Goal: Transaction & Acquisition: Purchase product/service

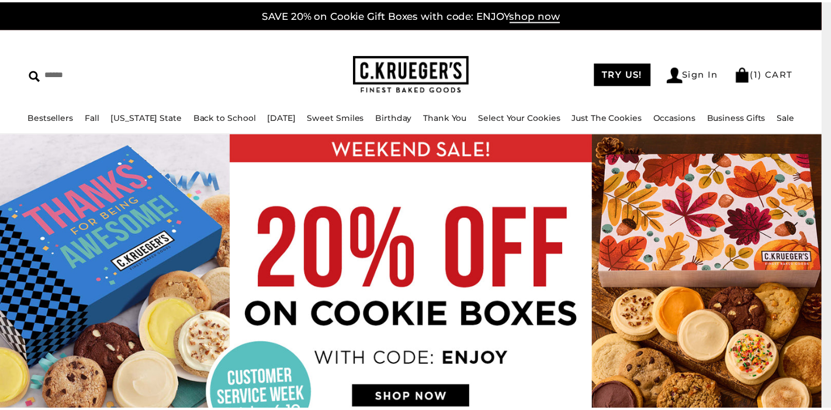
scroll to position [136, 0]
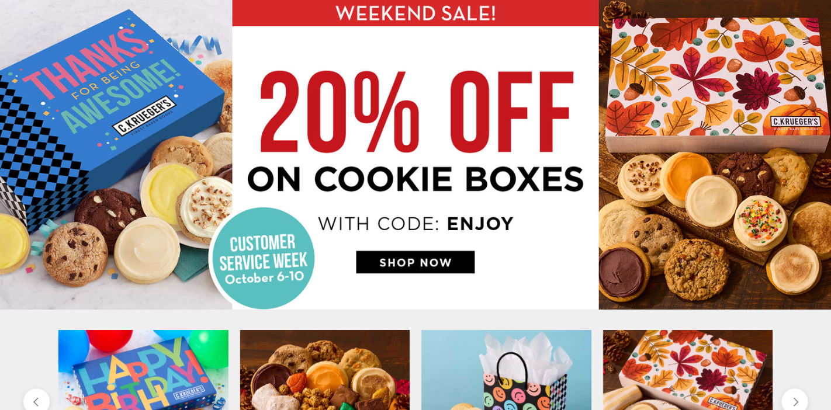
click at [435, 260] on img at bounding box center [415, 154] width 831 height 312
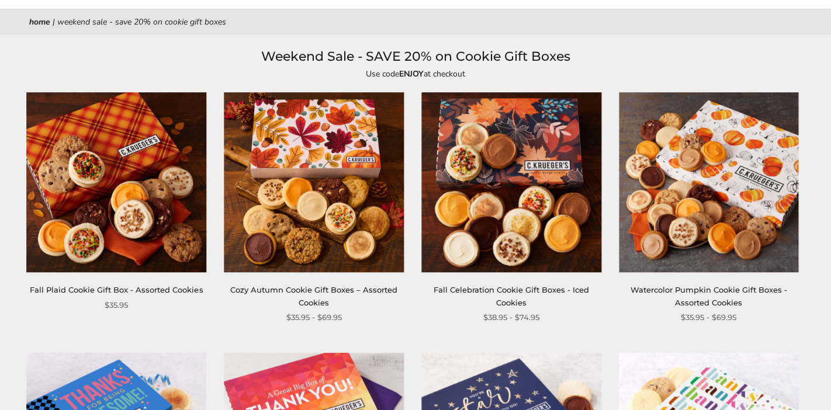
scroll to position [134, 0]
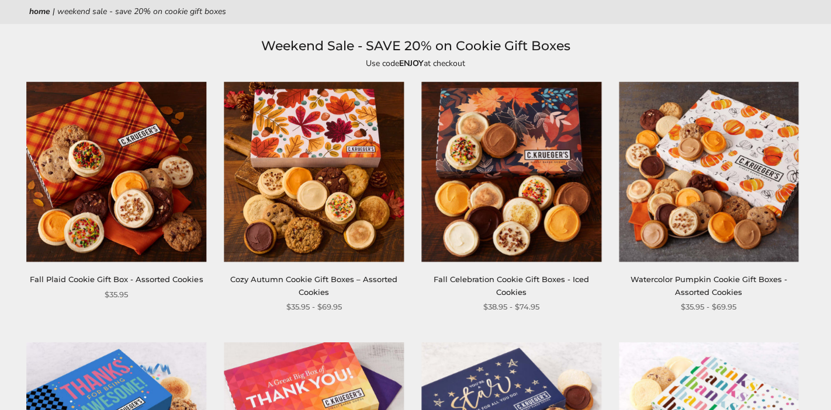
click at [328, 179] on img at bounding box center [314, 172] width 180 height 180
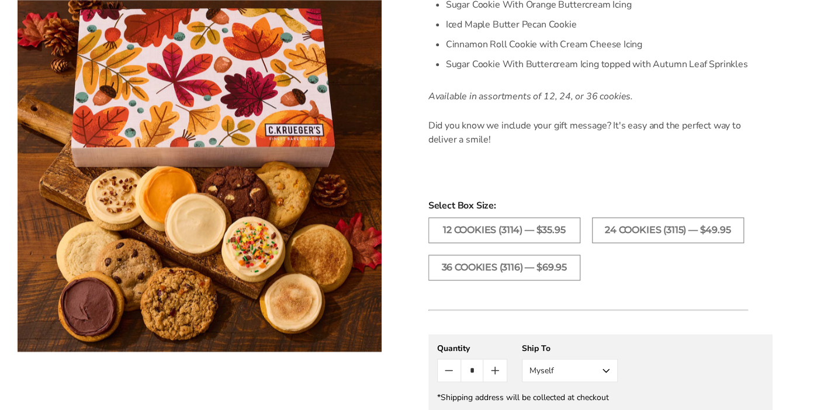
scroll to position [647, 0]
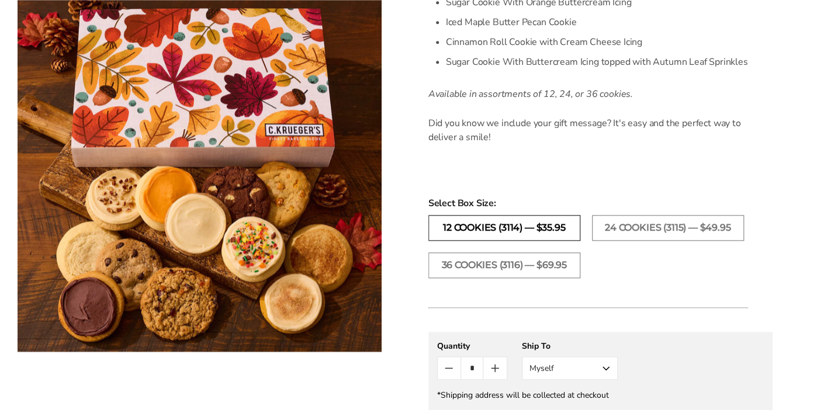
click at [547, 224] on label "12 COOKIES (3114) — $35.95" at bounding box center [504, 228] width 152 height 26
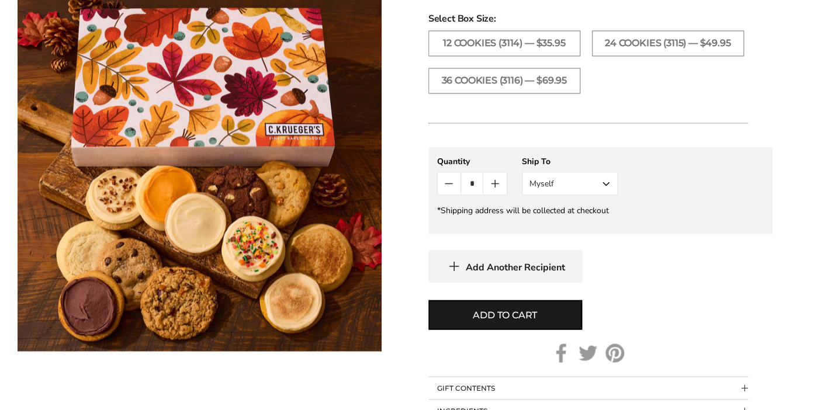
scroll to position [842, 0]
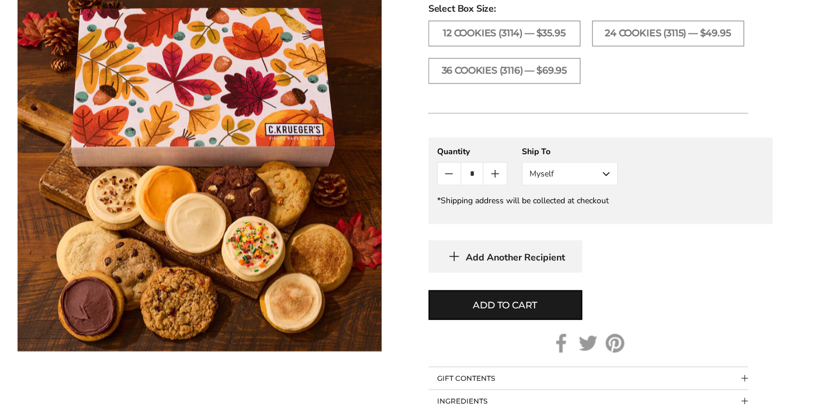
click at [604, 175] on button "Myself" at bounding box center [570, 173] width 96 height 23
click at [574, 214] on button "Other Recipient" at bounding box center [569, 216] width 95 height 21
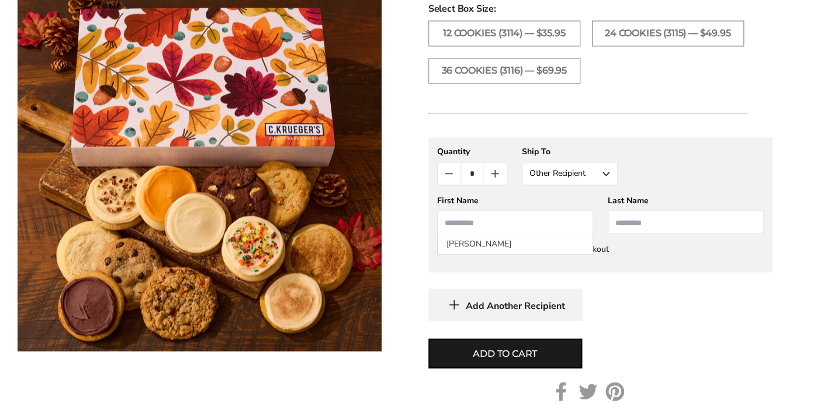
click at [535, 220] on input "First Name" at bounding box center [515, 221] width 156 height 23
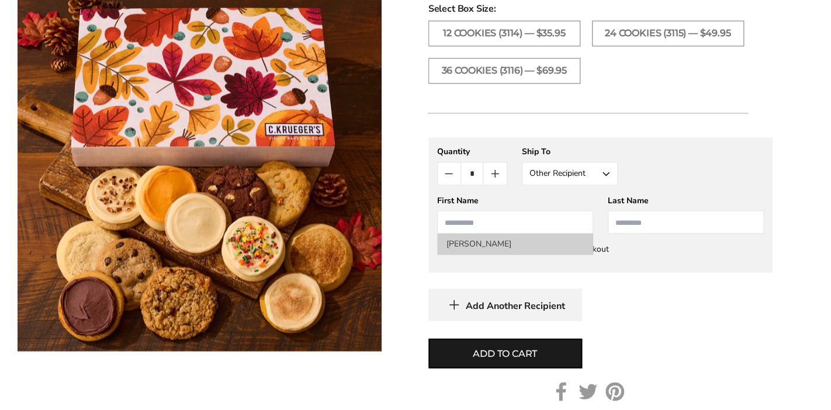
click at [495, 247] on li "[PERSON_NAME]" at bounding box center [515, 243] width 155 height 21
type input "******"
type input "*****"
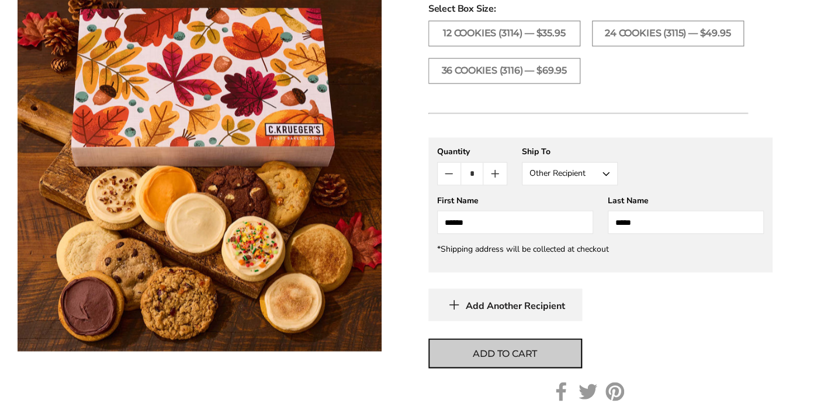
click at [491, 349] on span "Add to cart" at bounding box center [505, 353] width 64 height 14
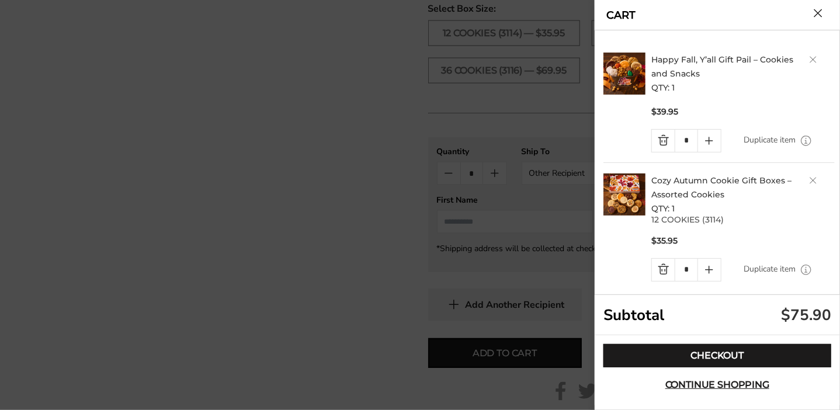
click at [817, 12] on button "Close cart" at bounding box center [818, 13] width 9 height 9
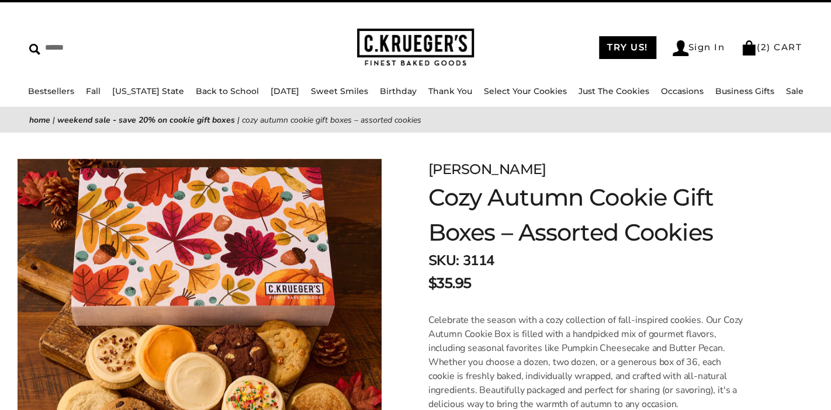
scroll to position [18, 0]
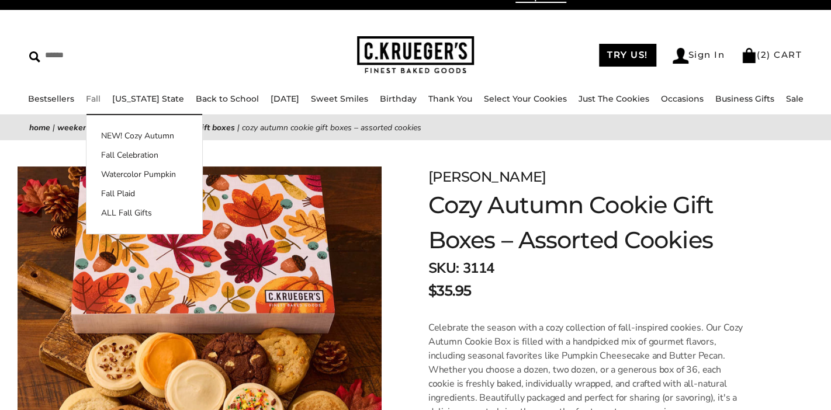
click at [100, 95] on link "Fall" at bounding box center [93, 98] width 15 height 11
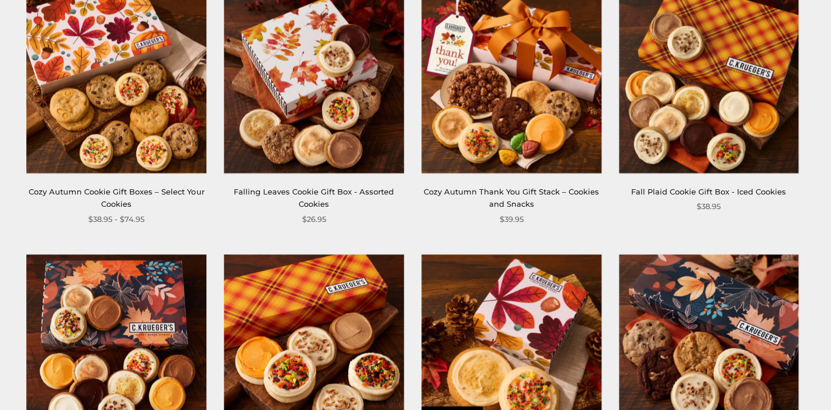
scroll to position [1056, 0]
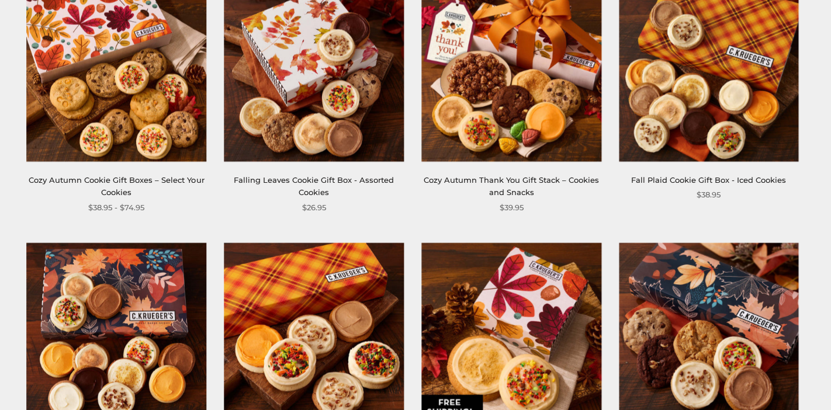
click at [539, 71] on img at bounding box center [511, 72] width 180 height 180
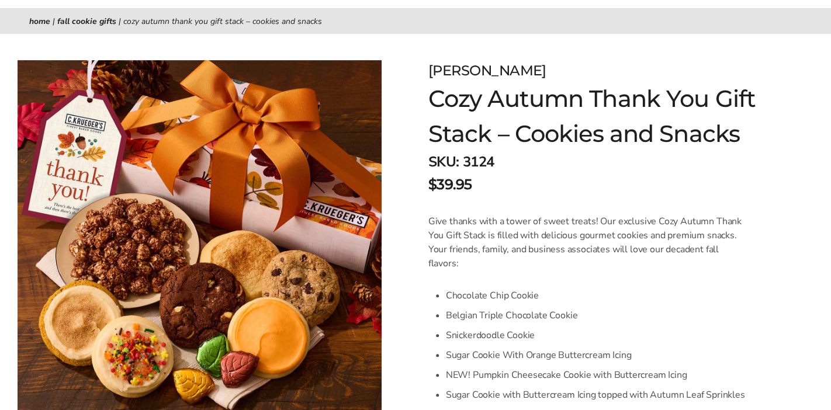
scroll to position [83, 0]
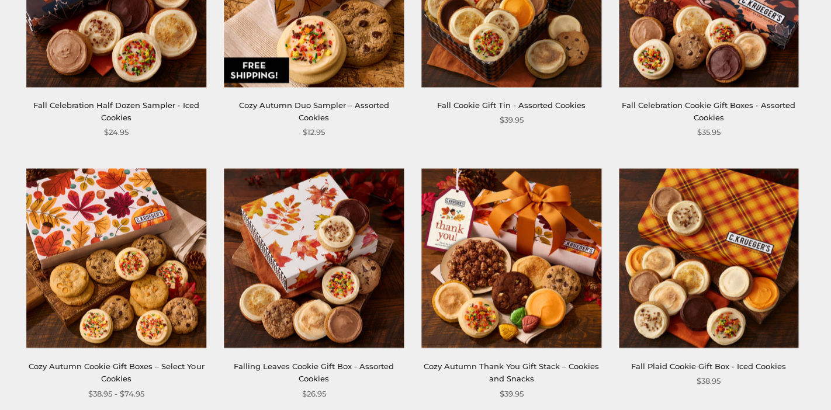
scroll to position [865, 0]
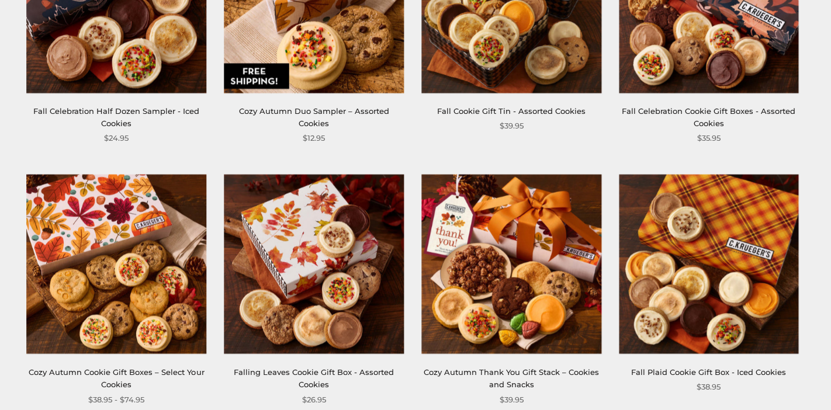
click at [108, 280] on img at bounding box center [117, 264] width 180 height 180
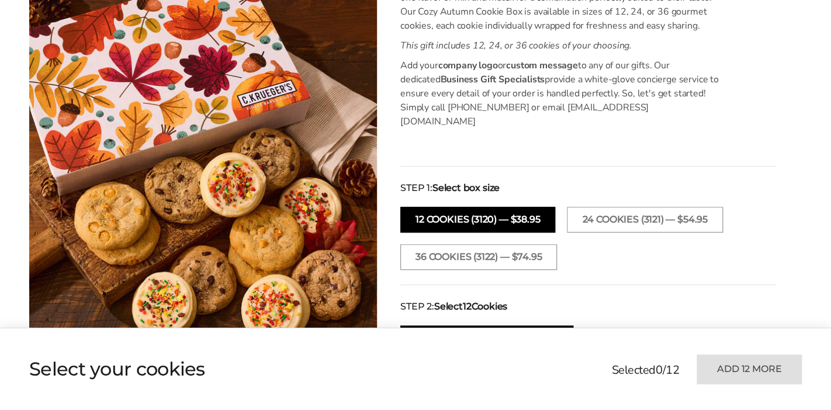
scroll to position [376, 0]
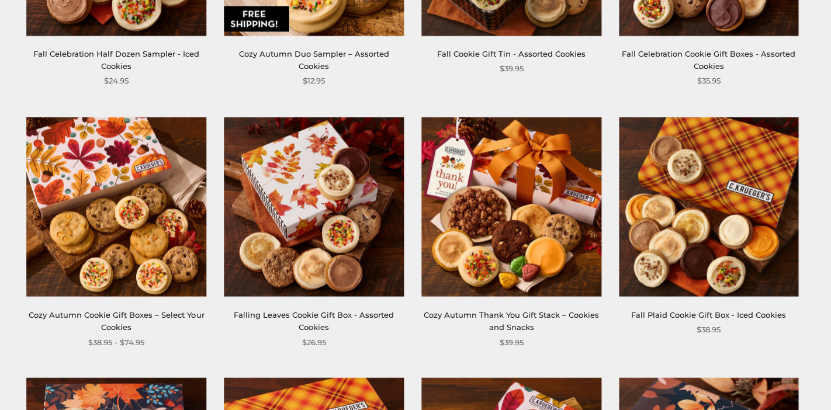
scroll to position [935, 0]
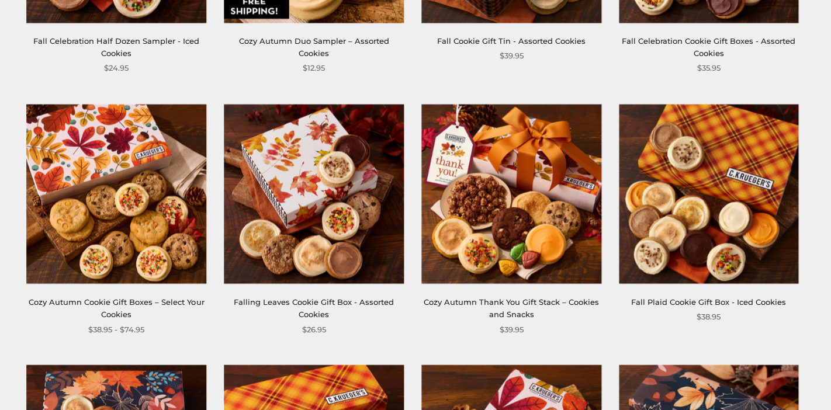
click at [542, 242] on img at bounding box center [511, 194] width 180 height 180
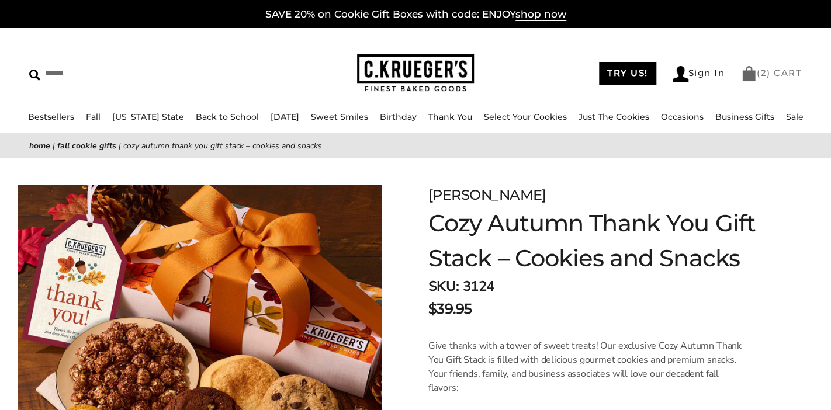
click at [772, 74] on link "( 2 ) CART" at bounding box center [771, 72] width 61 height 11
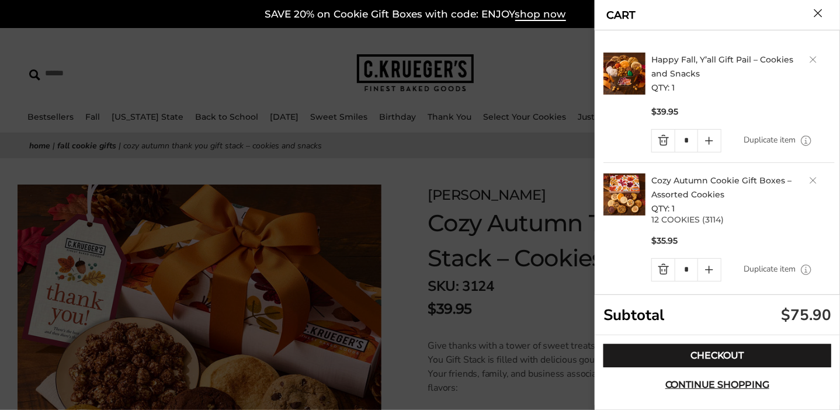
click at [810, 56] on link "Delete product" at bounding box center [813, 59] width 7 height 7
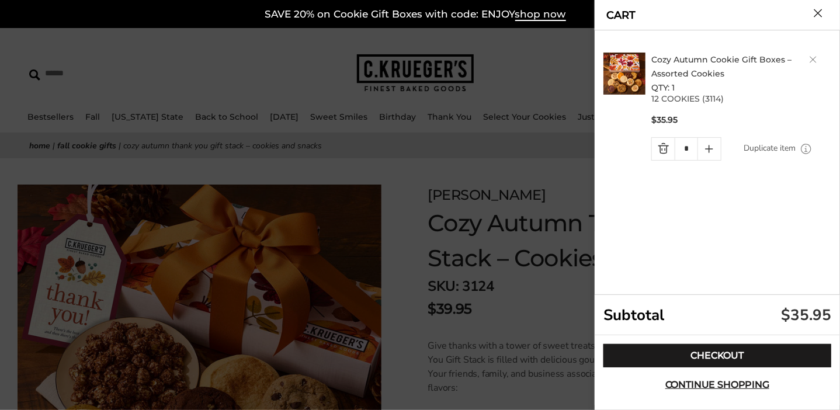
click at [815, 57] on link "Delete product" at bounding box center [813, 59] width 7 height 7
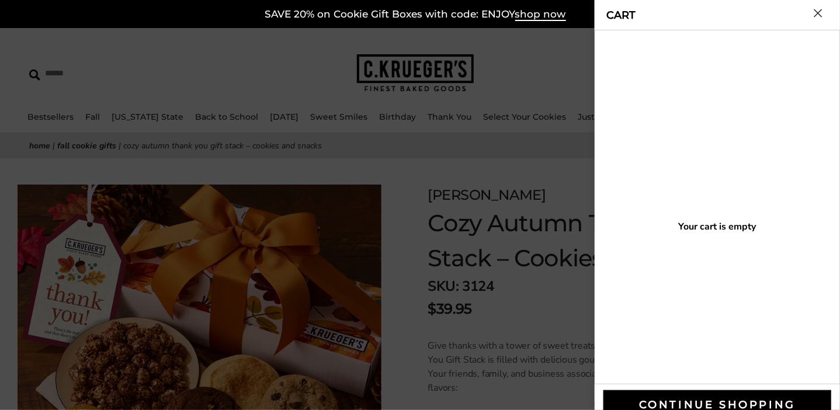
click at [819, 10] on button "Close cart" at bounding box center [818, 13] width 9 height 9
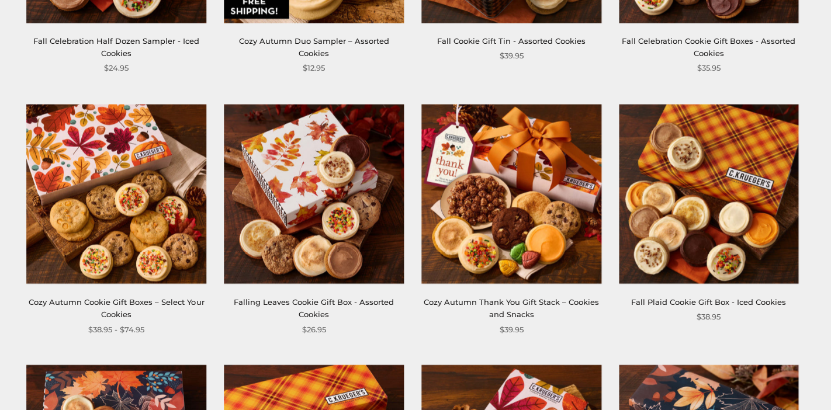
click at [510, 202] on img at bounding box center [511, 194] width 180 height 180
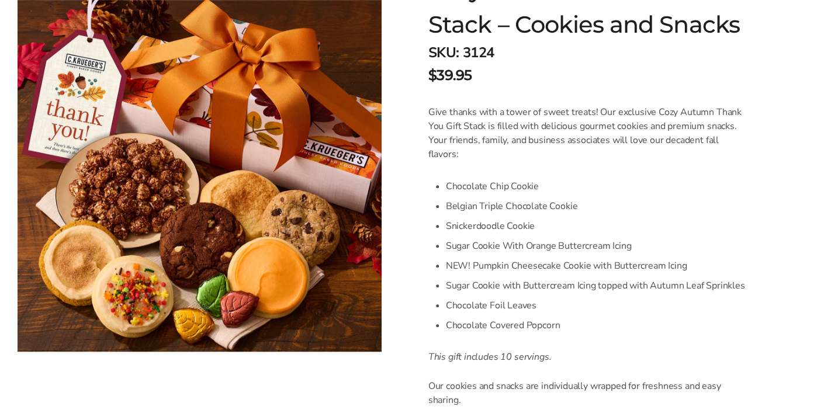
scroll to position [257, 0]
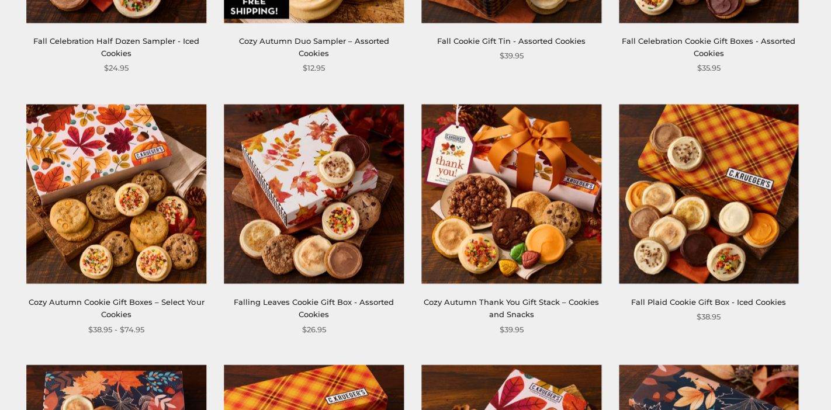
click at [712, 198] on img at bounding box center [709, 194] width 180 height 180
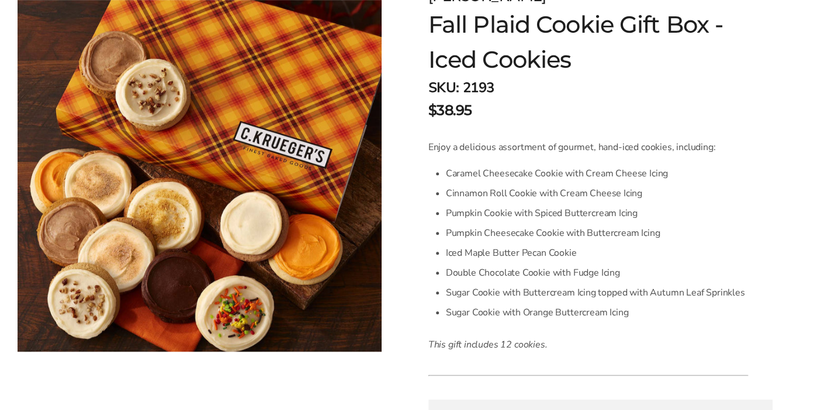
scroll to position [210, 0]
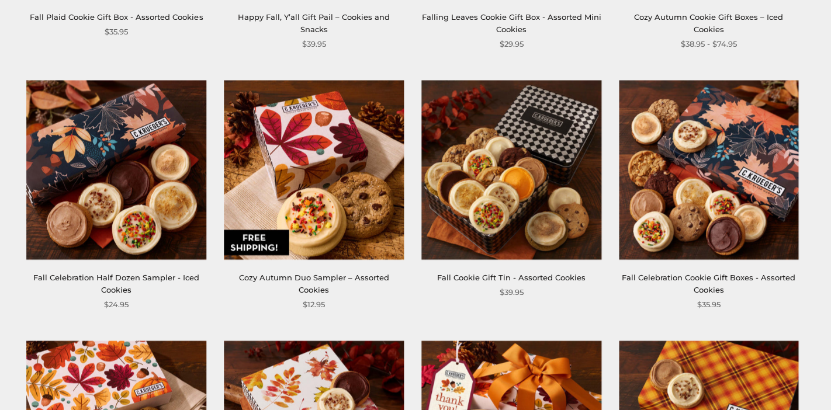
scroll to position [694, 0]
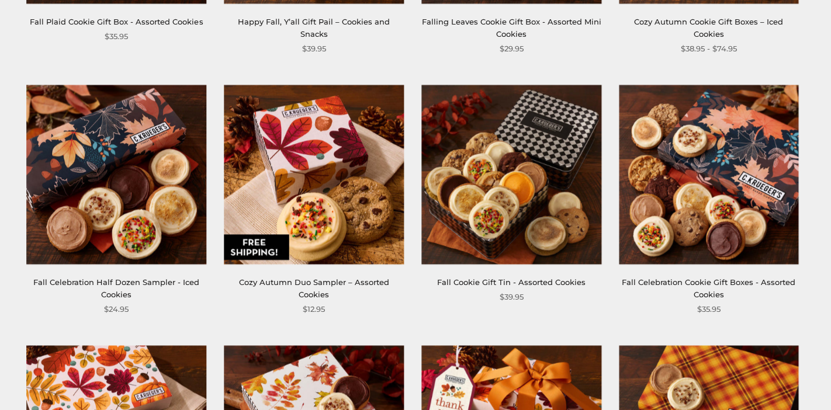
click at [720, 168] on img at bounding box center [709, 175] width 180 height 180
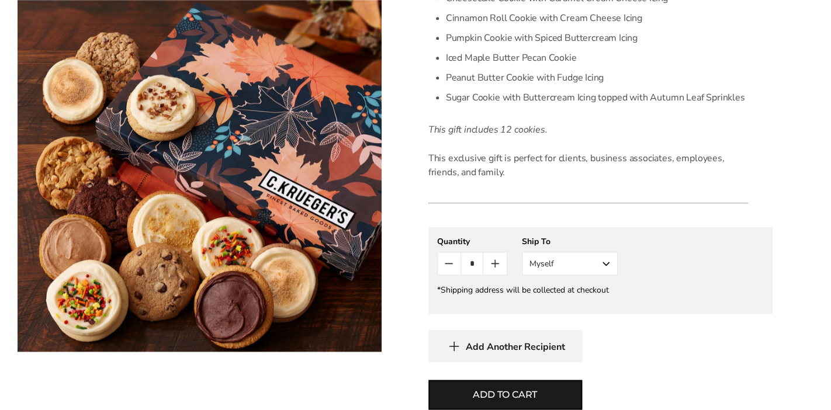
scroll to position [538, 0]
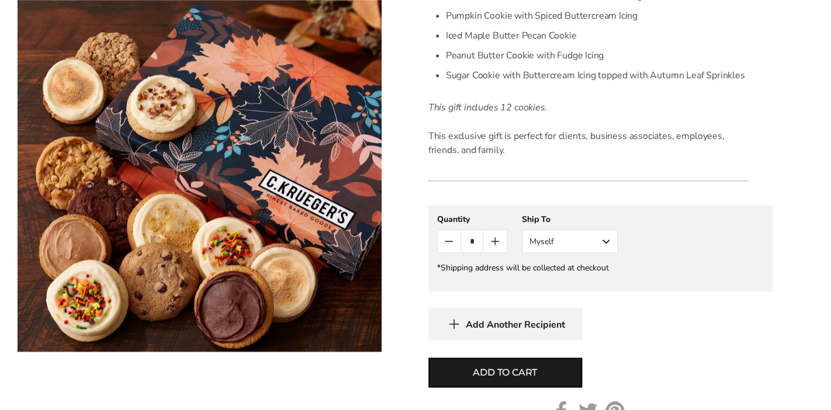
click at [605, 243] on button "Myself" at bounding box center [570, 241] width 96 height 23
click at [566, 286] on button "Other Recipient" at bounding box center [569, 284] width 95 height 21
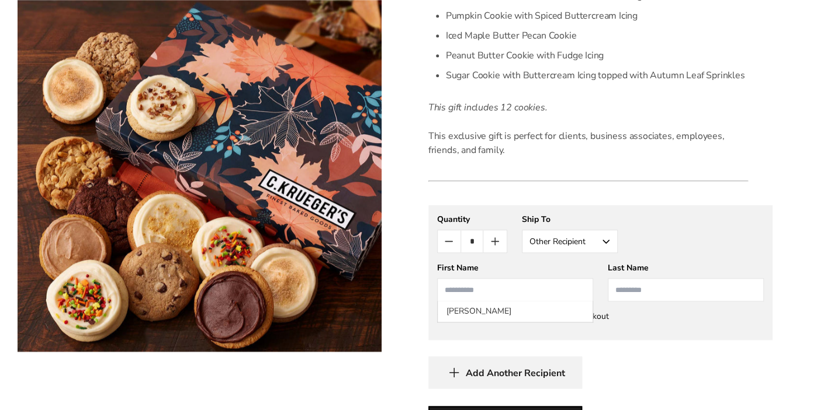
click at [541, 287] on input "First Name" at bounding box center [515, 289] width 156 height 23
click at [470, 321] on li "Lauren Ogren" at bounding box center [515, 311] width 155 height 21
type input "******"
type input "*****"
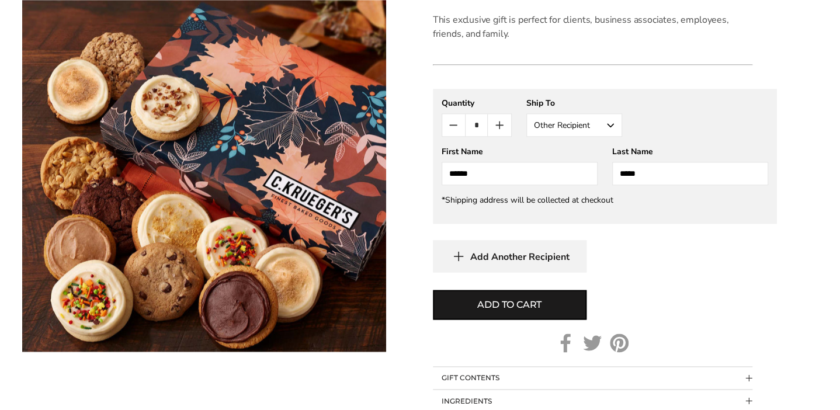
scroll to position [654, 0]
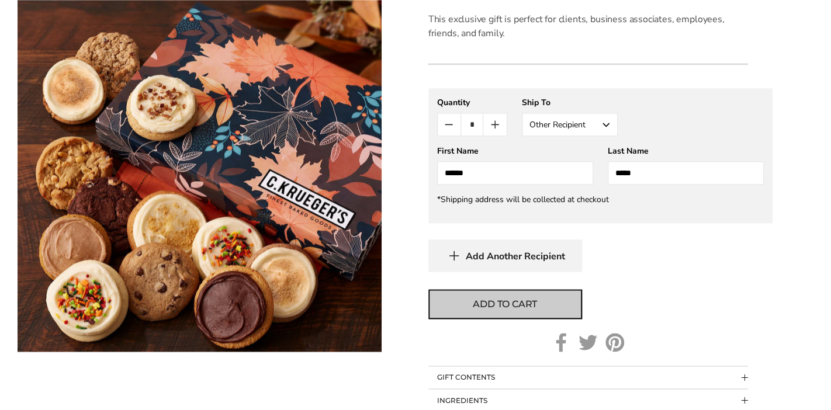
click at [535, 306] on span "Add to cart" at bounding box center [505, 304] width 64 height 14
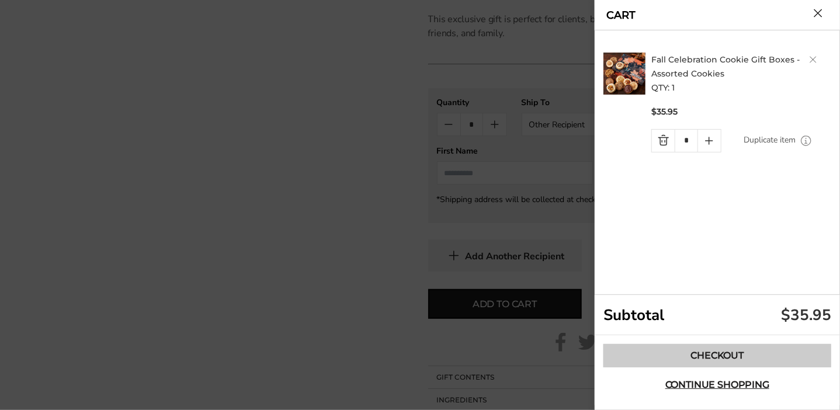
click at [724, 362] on link "Checkout" at bounding box center [718, 355] width 228 height 23
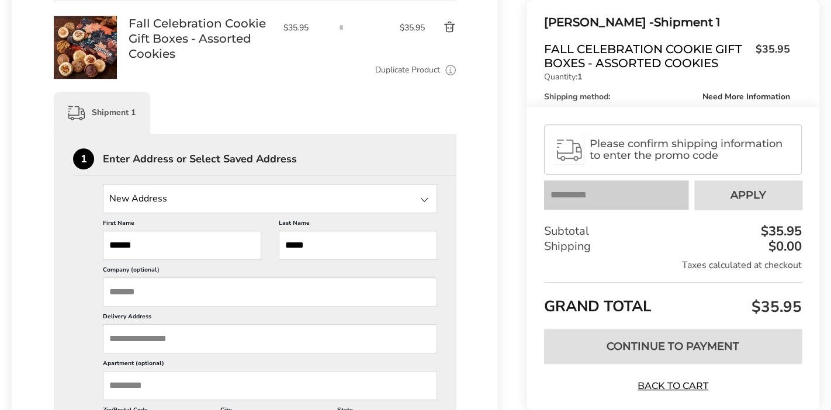
scroll to position [205, 0]
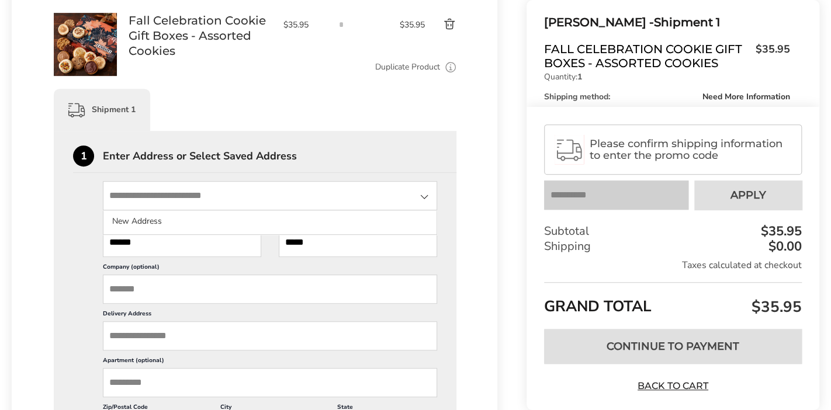
click at [249, 188] on input "State" at bounding box center [270, 195] width 334 height 29
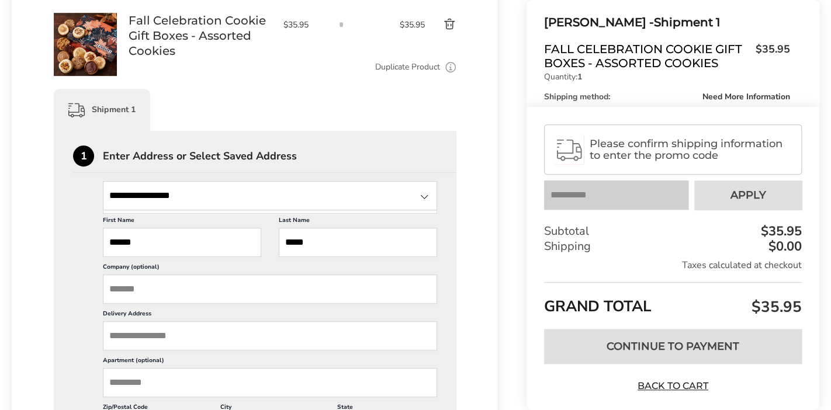
type input "**********"
click at [428, 196] on div at bounding box center [424, 197] width 14 height 14
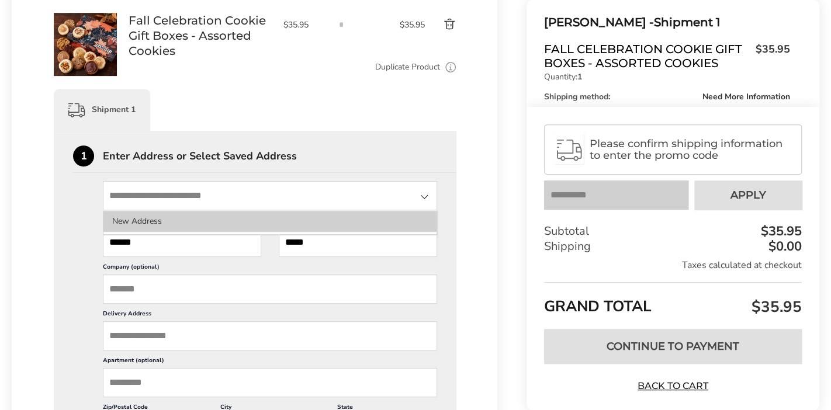
click at [250, 226] on li "New Address" at bounding box center [269, 221] width 333 height 21
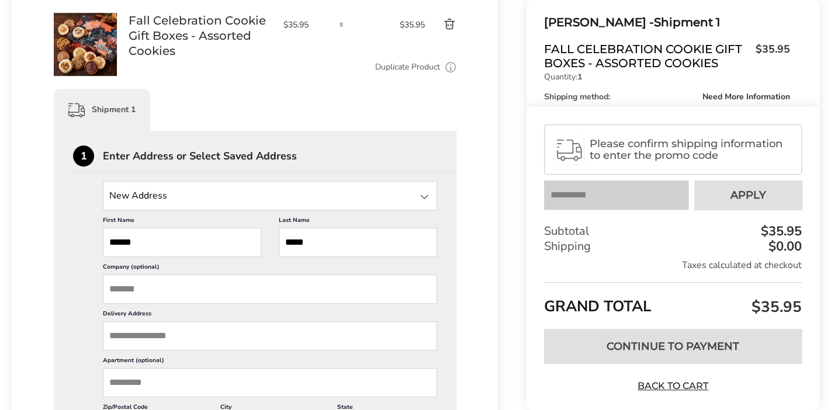
click at [224, 330] on input "Delivery Address" at bounding box center [270, 335] width 334 height 29
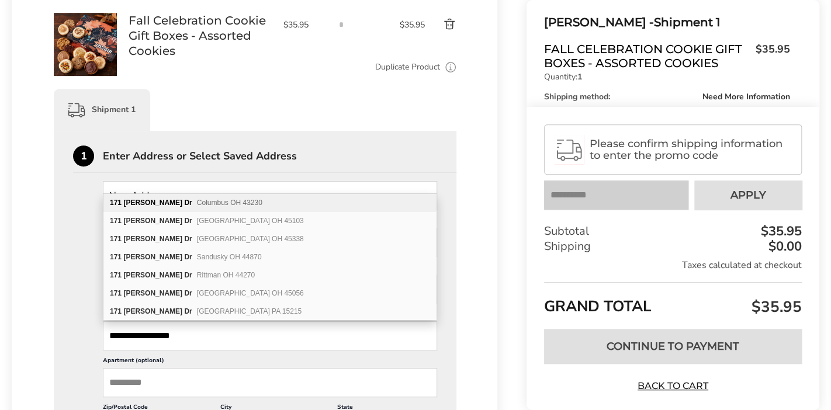
type input "**********"
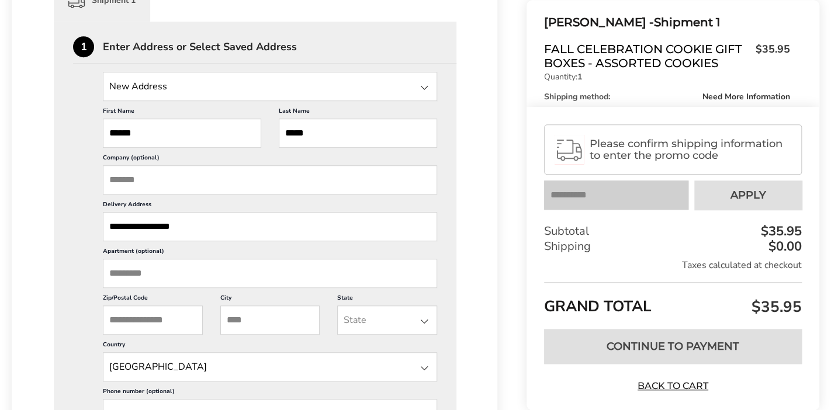
scroll to position [317, 0]
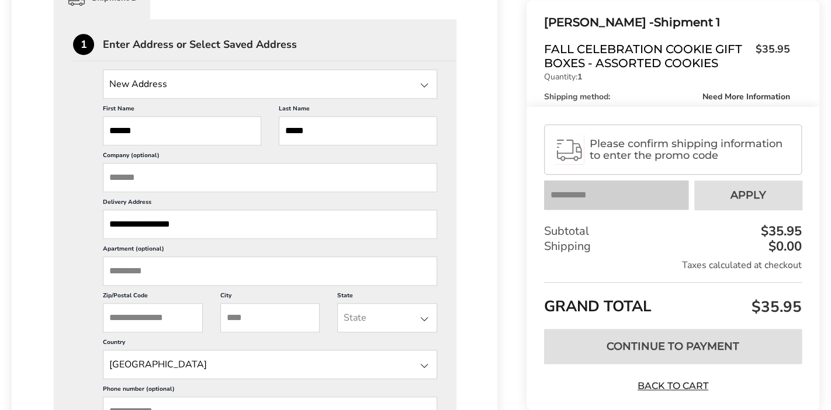
click at [167, 309] on input "Zip/Postal Code" at bounding box center [153, 317] width 100 height 29
type input "*****"
click at [279, 318] on input "City" at bounding box center [270, 317] width 100 height 29
type input "**********"
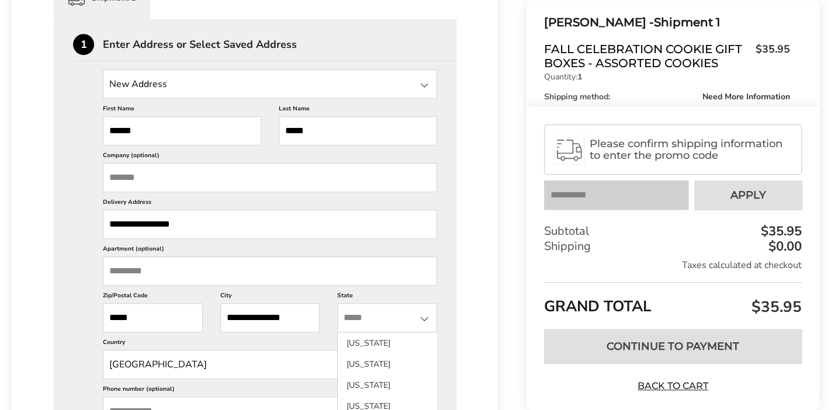
click at [403, 321] on div "State [US_STATE] [US_STATE] [US_STATE] [US_STATE] [US_STATE] [US_STATE] [US_STA…" at bounding box center [387, 317] width 100 height 29
type input "**"
click at [376, 341] on li "[US_STATE]" at bounding box center [387, 343] width 99 height 21
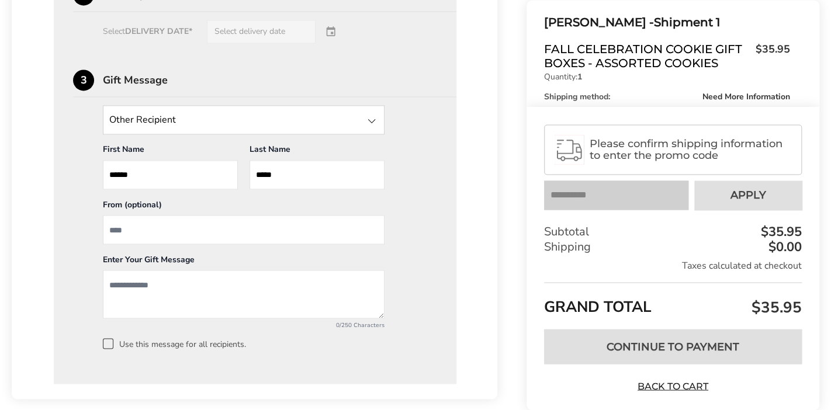
scroll to position [834, 0]
click at [206, 223] on input "From" at bounding box center [244, 228] width 282 height 29
type input "*******"
click at [170, 282] on textarea "Add a message" at bounding box center [244, 293] width 282 height 48
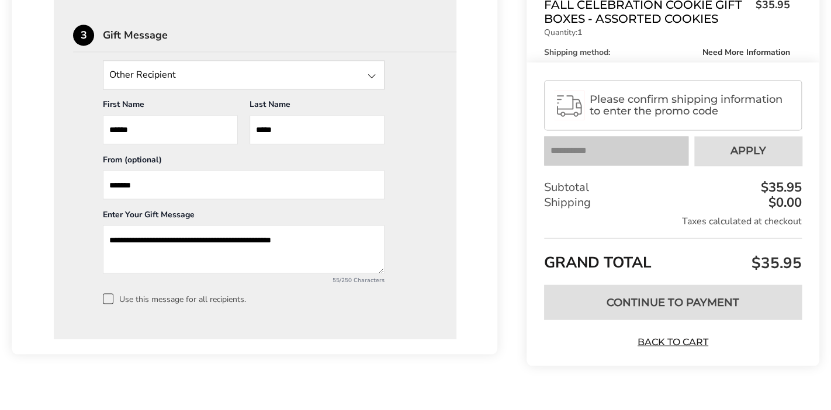
scroll to position [894, 0]
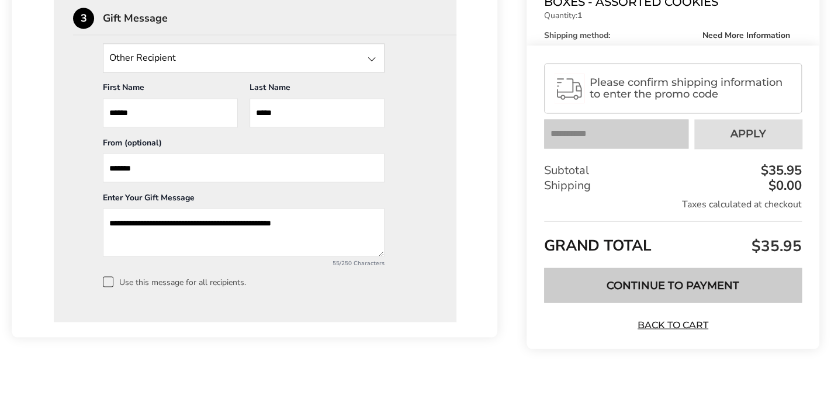
type textarea "**********"
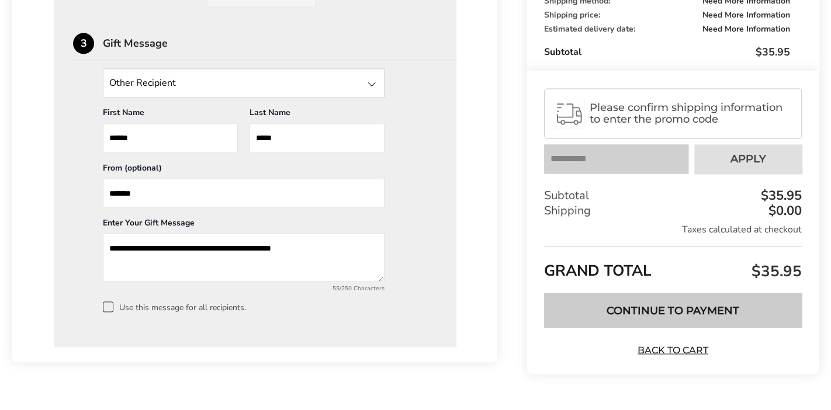
scroll to position [871, 0]
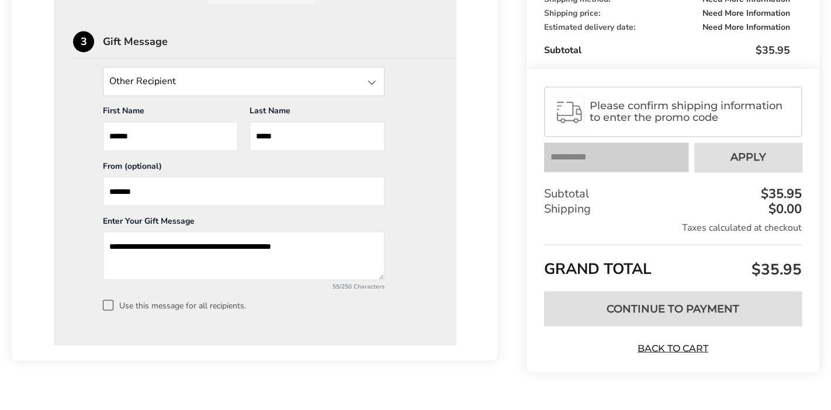
click at [681, 112] on span "Please confirm shipping information to enter the promo code" at bounding box center [691, 111] width 202 height 23
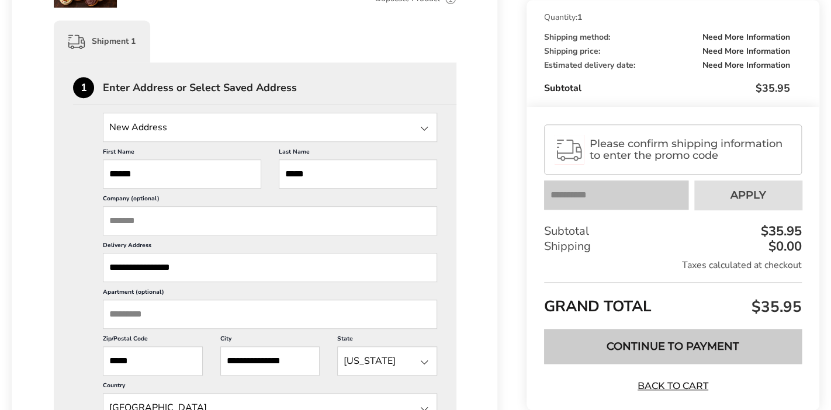
scroll to position [275, 0]
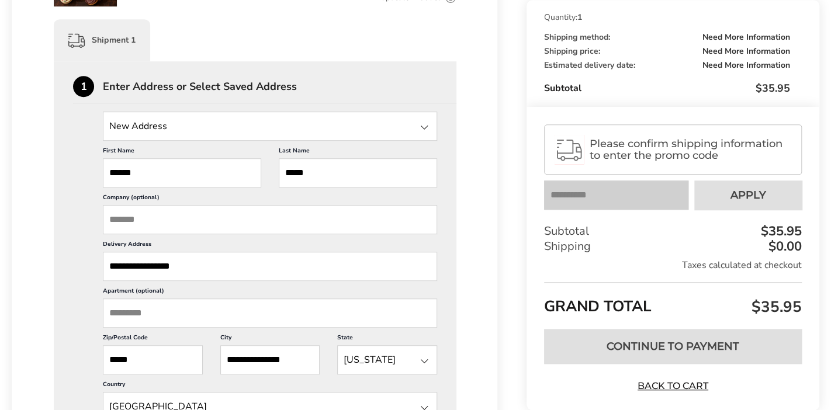
click at [717, 153] on span "Please confirm shipping information to enter the promo code" at bounding box center [691, 149] width 202 height 23
click at [645, 152] on span "Please confirm shipping information to enter the promo code" at bounding box center [691, 149] width 202 height 23
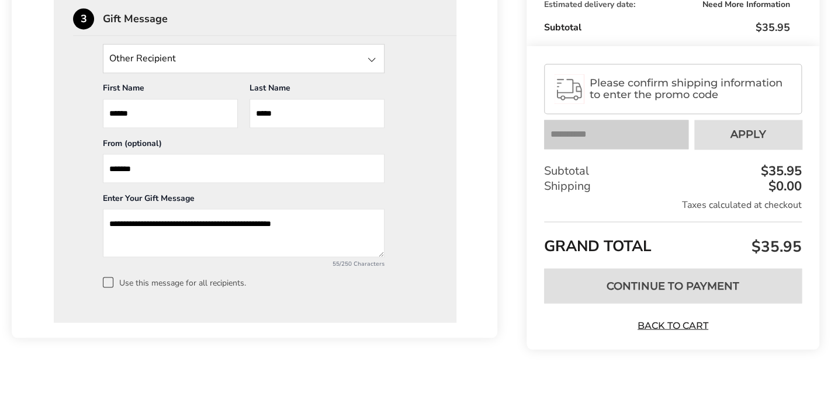
scroll to position [894, 0]
click at [691, 323] on link "Back to Cart" at bounding box center [673, 324] width 82 height 13
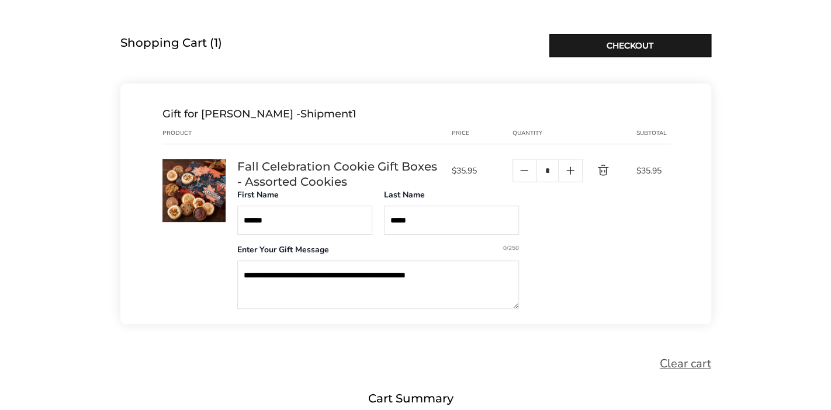
scroll to position [140, 0]
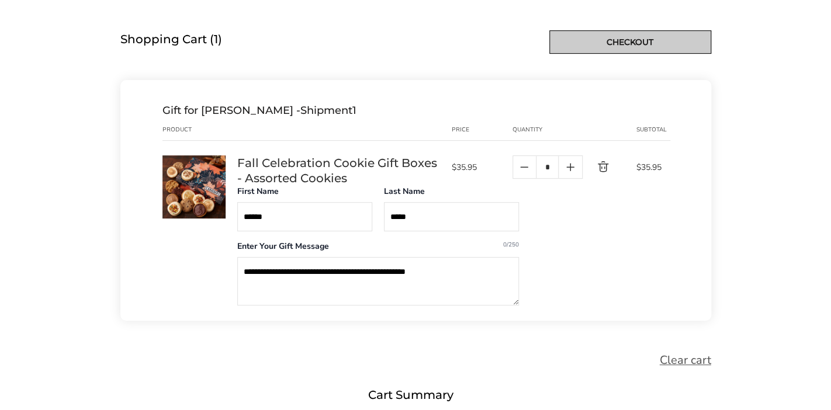
click at [638, 43] on link "Checkout" at bounding box center [630, 41] width 162 height 23
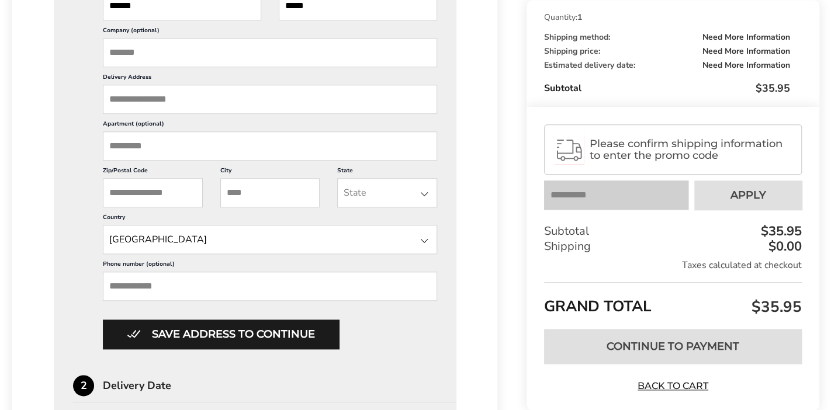
scroll to position [446, 0]
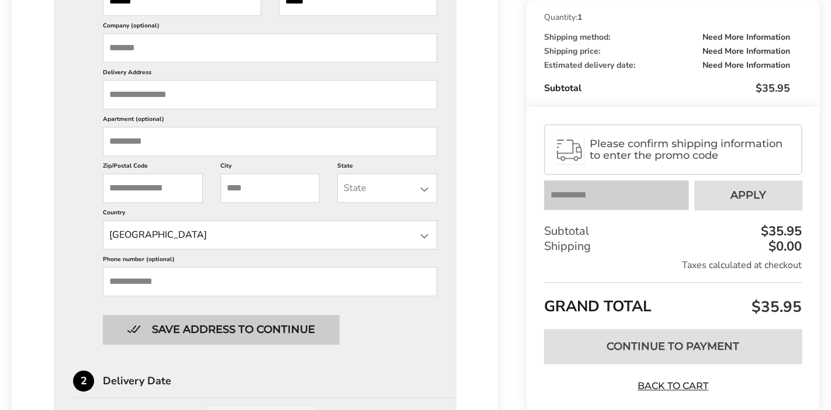
click at [265, 330] on button "Save address to continue" at bounding box center [221, 329] width 236 height 29
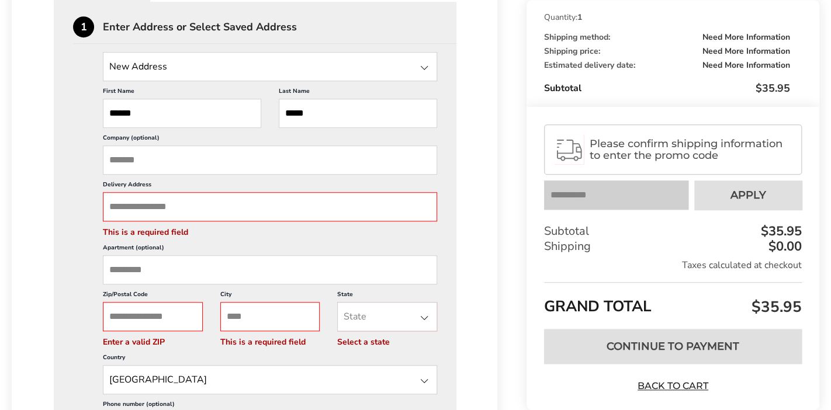
scroll to position [334, 0]
click at [213, 204] on input "Delivery Address" at bounding box center [270, 206] width 334 height 29
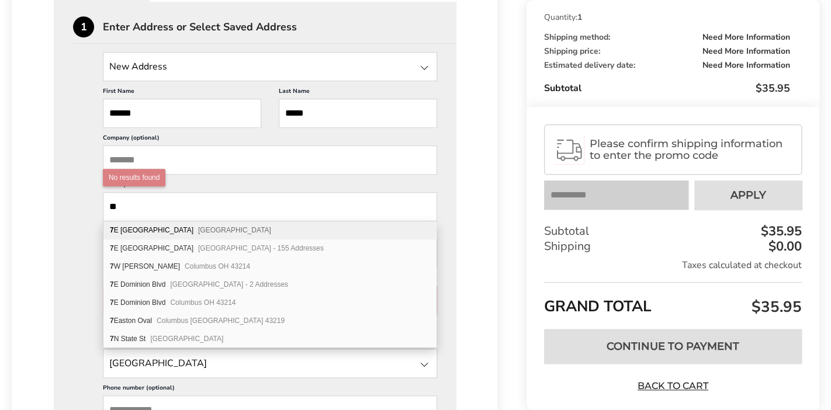
type input "*"
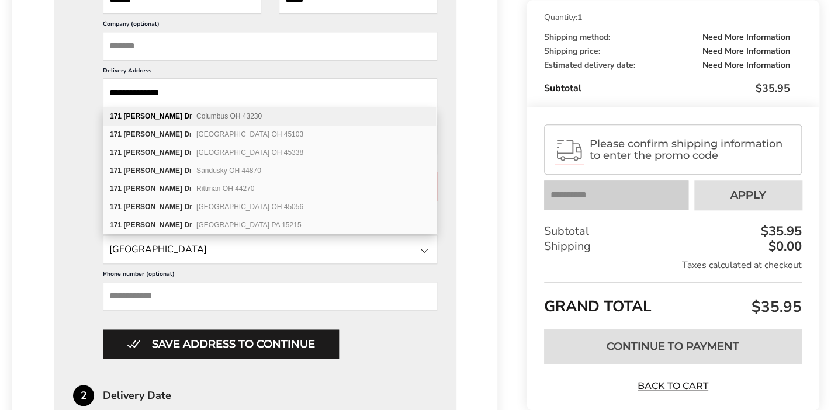
scroll to position [474, 0]
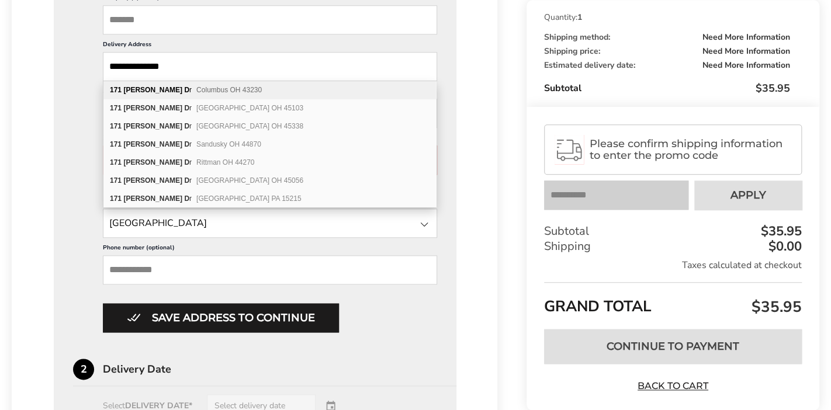
type input "**********"
click at [451, 247] on div "**********" at bounding box center [255, 310] width 403 height 897
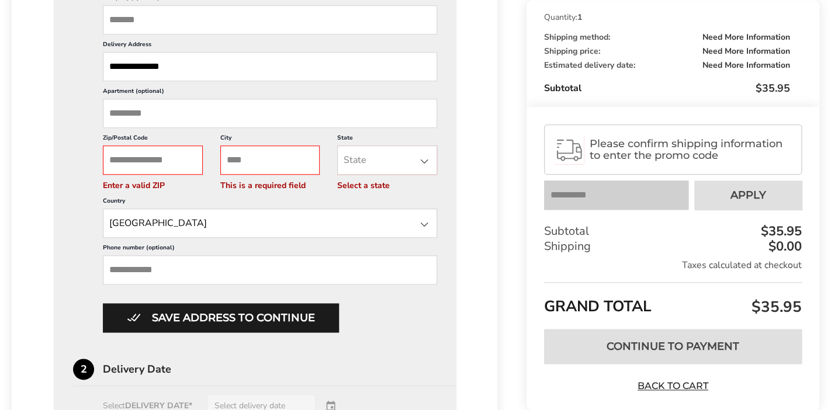
click at [179, 158] on div "Zip/Postal Code Enter a valid ZIP" at bounding box center [153, 162] width 100 height 57
type input "*****"
click at [279, 154] on input "City" at bounding box center [270, 159] width 100 height 29
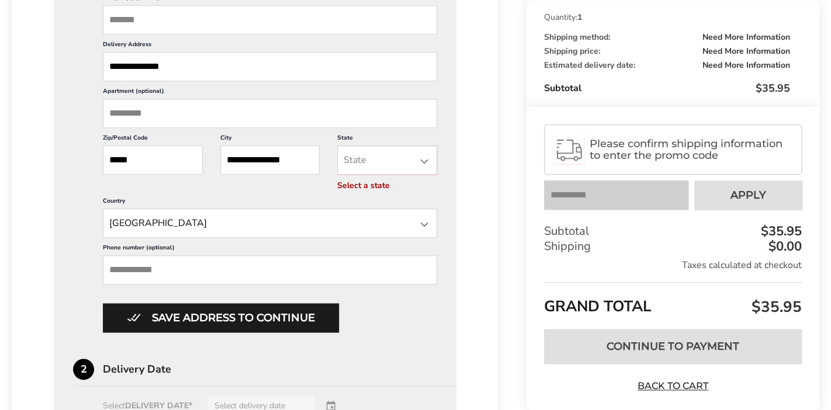
type input "**********"
click at [407, 157] on div "State [US_STATE] [US_STATE] [US_STATE] [US_STATE] [US_STATE] [US_STATE] [US_STA…" at bounding box center [387, 159] width 100 height 29
type input "**"
click at [375, 185] on li "[US_STATE]" at bounding box center [387, 185] width 99 height 21
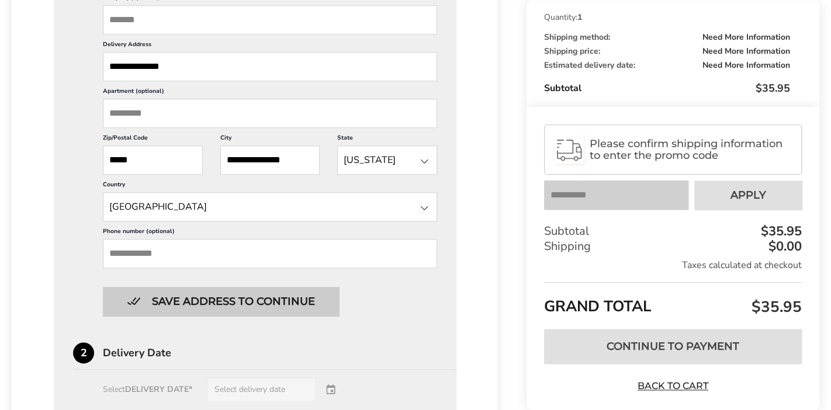
click at [271, 297] on button "Save address to continue" at bounding box center [221, 301] width 236 height 29
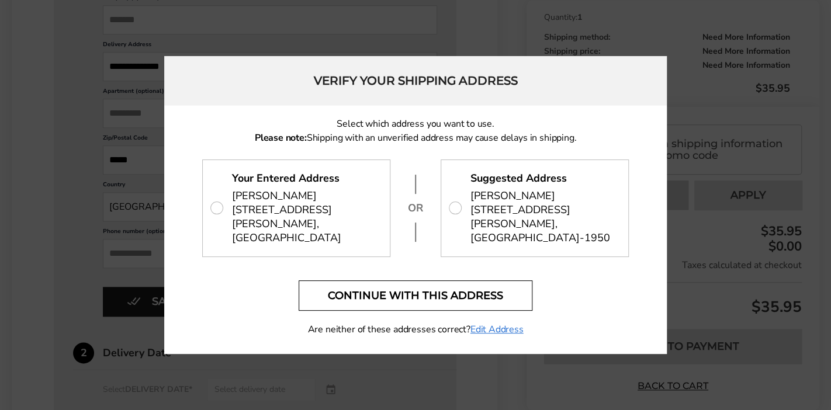
click at [423, 288] on button "Continue with this address" at bounding box center [416, 295] width 234 height 30
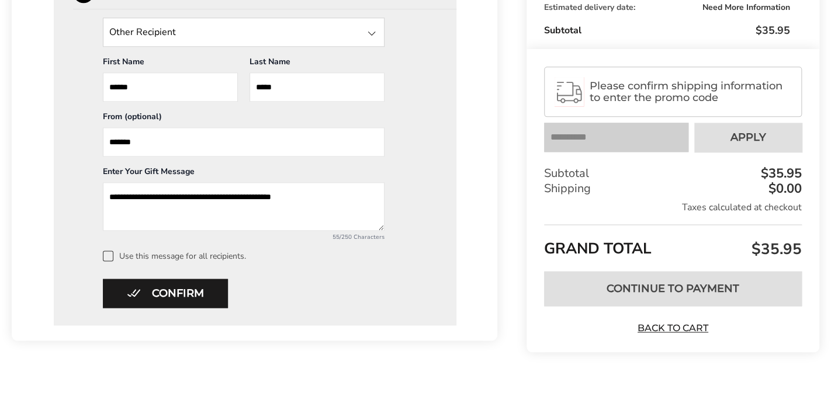
scroll to position [626, 0]
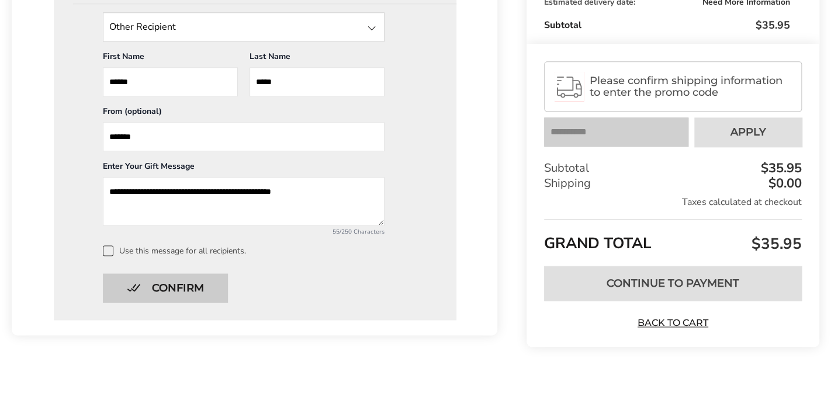
click at [180, 286] on button "Confirm" at bounding box center [165, 287] width 125 height 29
click at [187, 282] on button "Confirm" at bounding box center [165, 287] width 125 height 29
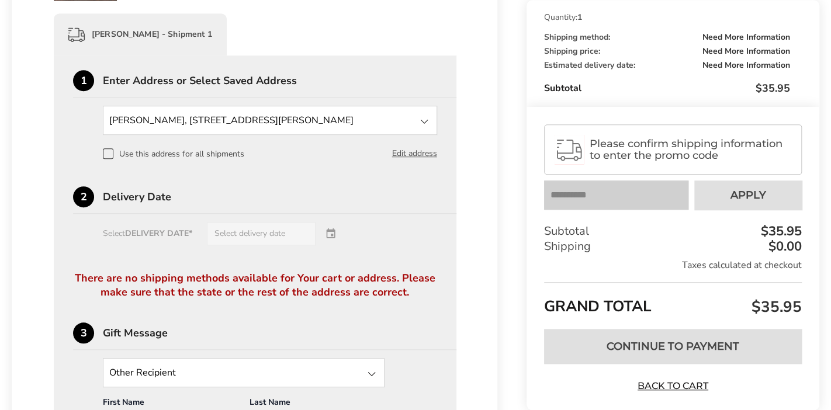
scroll to position [280, 0]
click at [369, 288] on div "There are no shipping methods available for Your cart or address. Please make s…" at bounding box center [255, 297] width 364 height 51
click at [425, 125] on div at bounding box center [424, 122] width 14 height 14
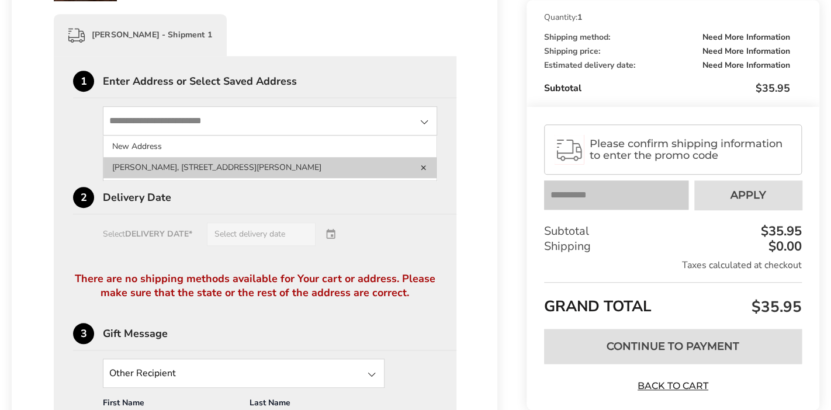
click at [245, 166] on li "[PERSON_NAME], [STREET_ADDRESS][PERSON_NAME]" at bounding box center [269, 167] width 333 height 21
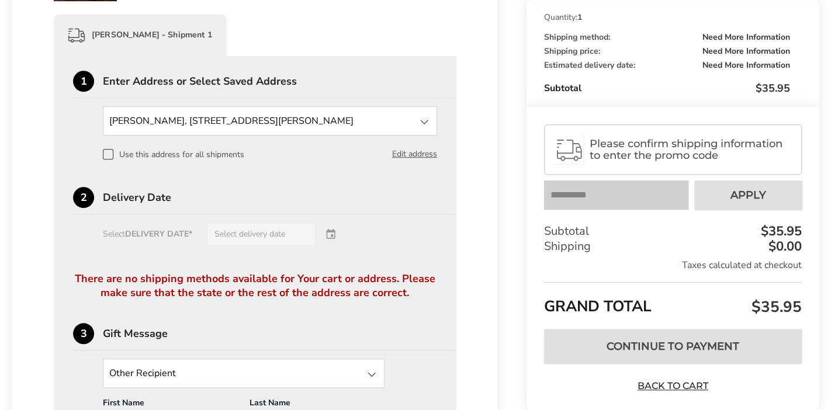
click at [335, 241] on div "Select DELIVERY DATE* Select delivery date" at bounding box center [255, 234] width 364 height 23
click at [287, 236] on div "Select DELIVERY DATE* Select delivery date" at bounding box center [255, 234] width 364 height 23
click at [426, 121] on div at bounding box center [424, 122] width 14 height 14
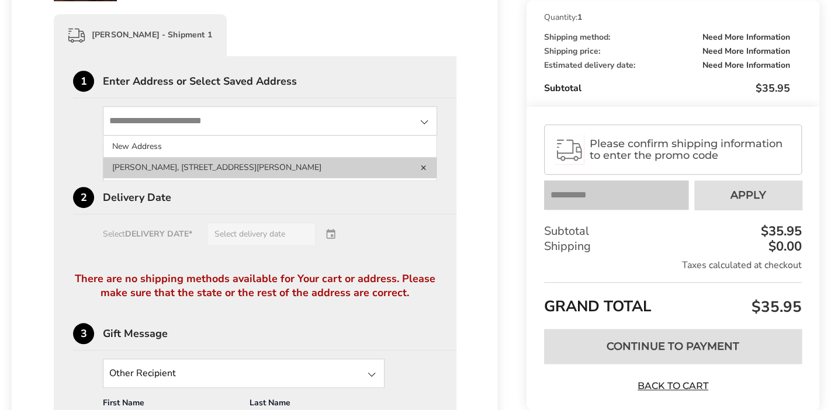
click at [308, 167] on li "[PERSON_NAME], [STREET_ADDRESS][PERSON_NAME]" at bounding box center [269, 167] width 333 height 21
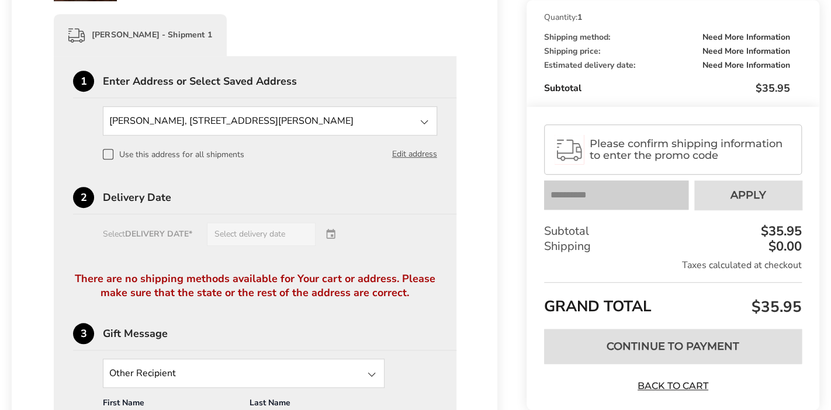
click at [294, 231] on div "Select DELIVERY DATE* Select delivery date" at bounding box center [255, 234] width 364 height 23
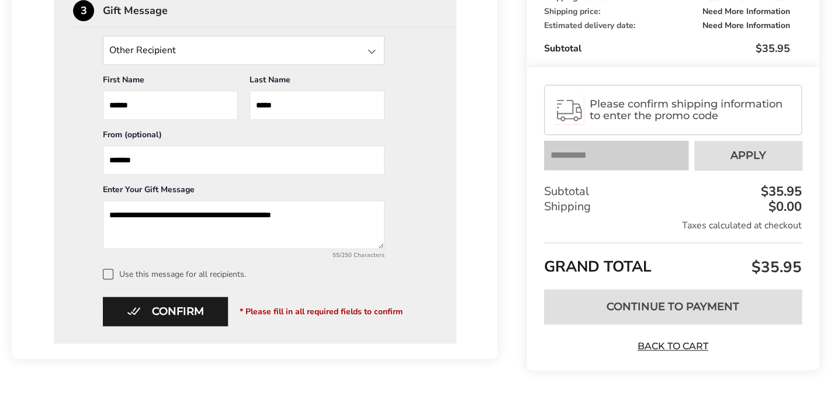
scroll to position [607, 0]
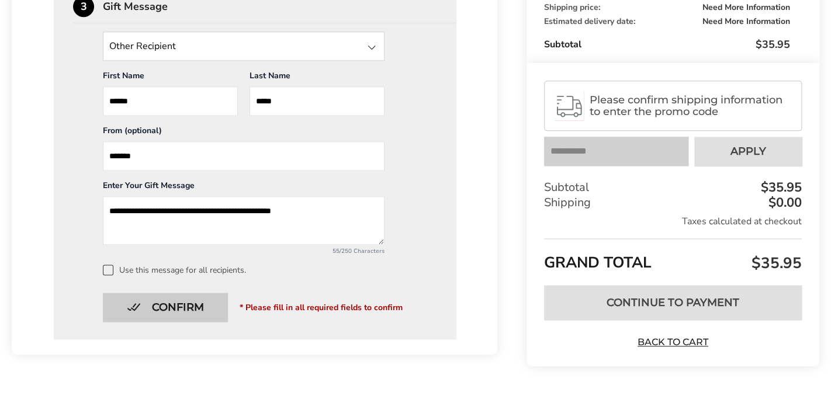
click at [206, 312] on button "Confirm" at bounding box center [165, 307] width 125 height 29
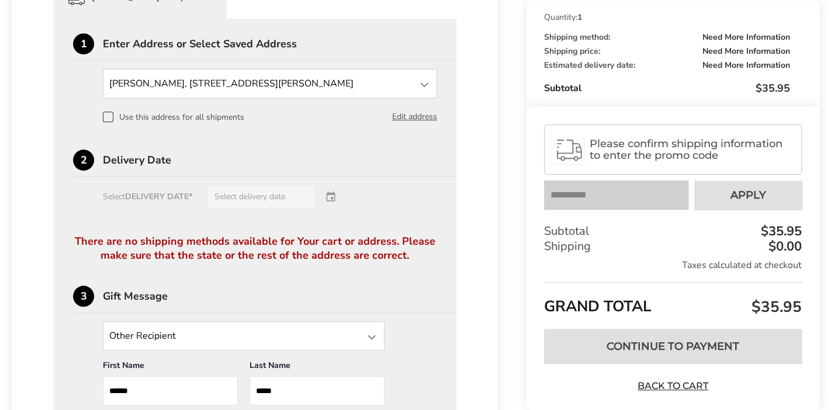
scroll to position [313, 0]
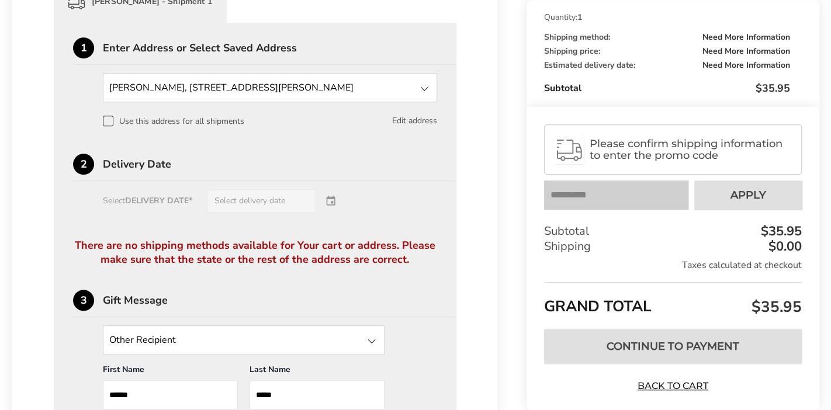
click at [423, 120] on button "Edit address" at bounding box center [414, 121] width 45 height 13
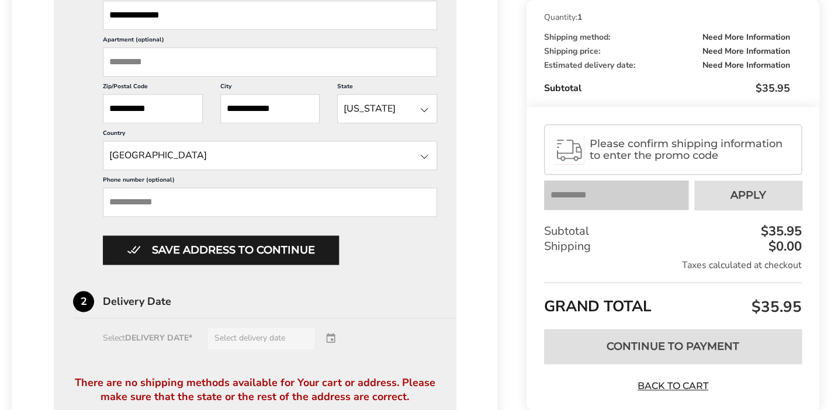
scroll to position [554, 0]
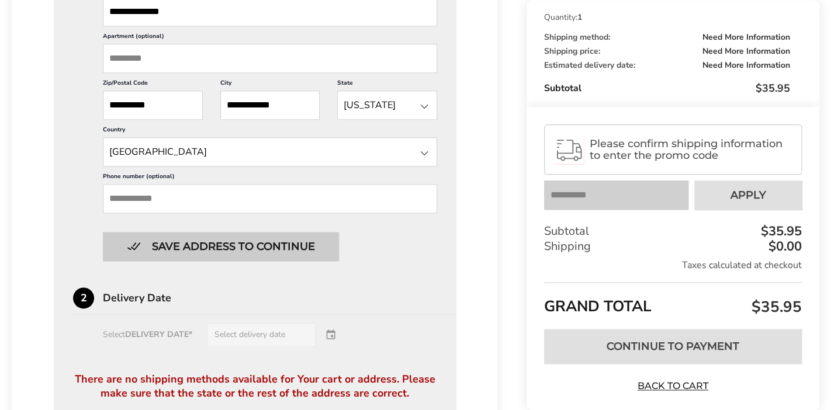
click at [225, 248] on button "Save address to continue" at bounding box center [221, 246] width 236 height 29
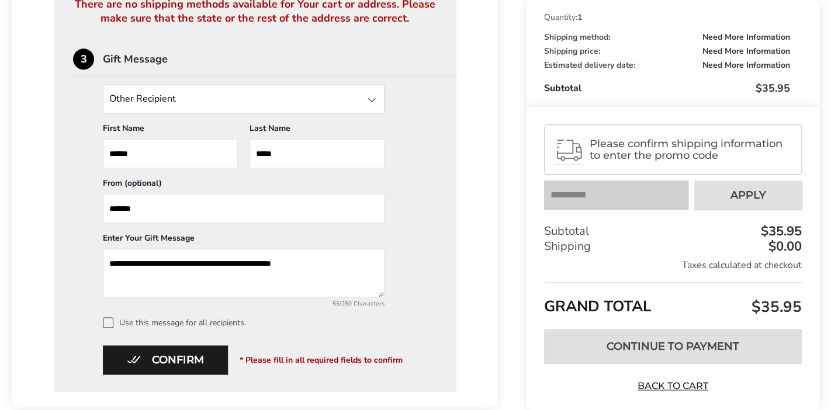
scroll to position [605, 0]
